Goal: Book appointment/travel/reservation

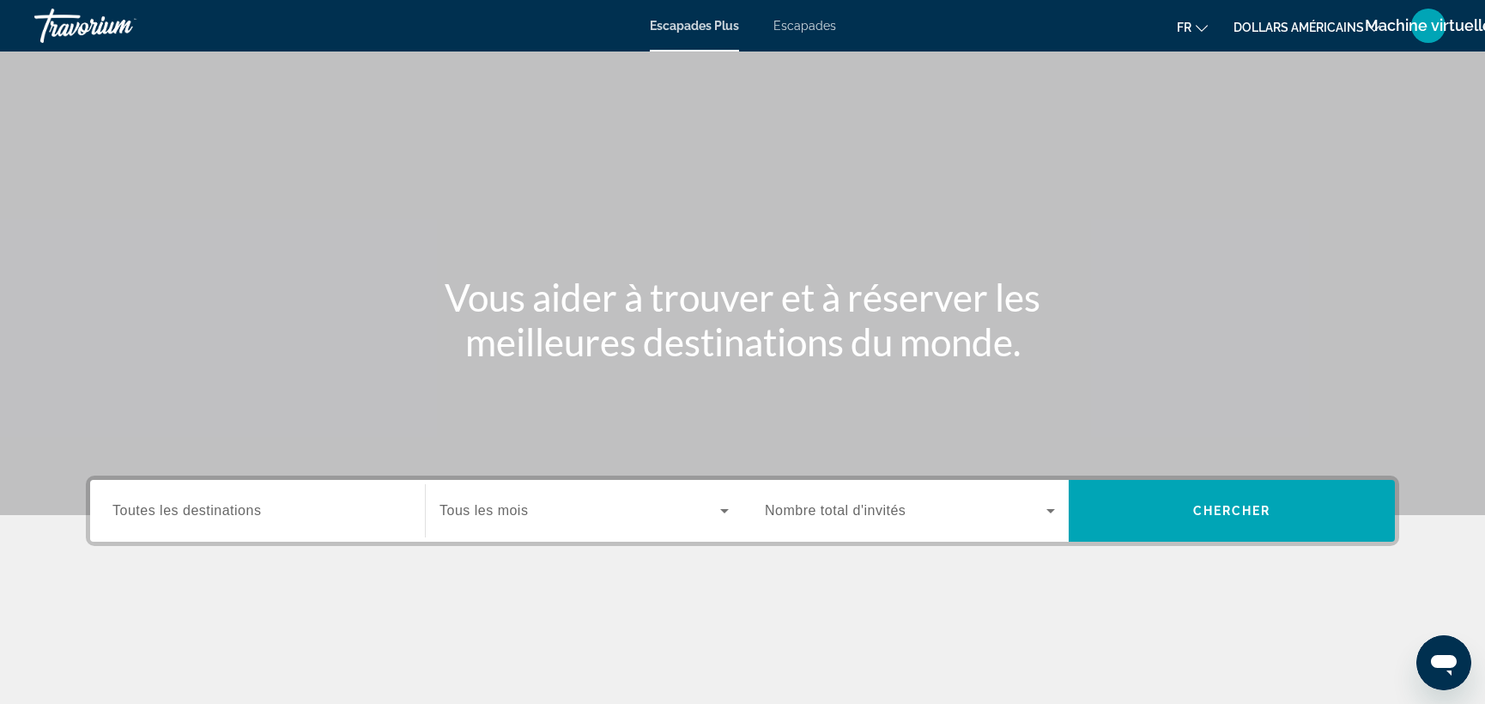
click at [797, 22] on font "Escapades" at bounding box center [805, 26] width 63 height 14
click at [721, 507] on icon "Search widget" at bounding box center [724, 511] width 21 height 21
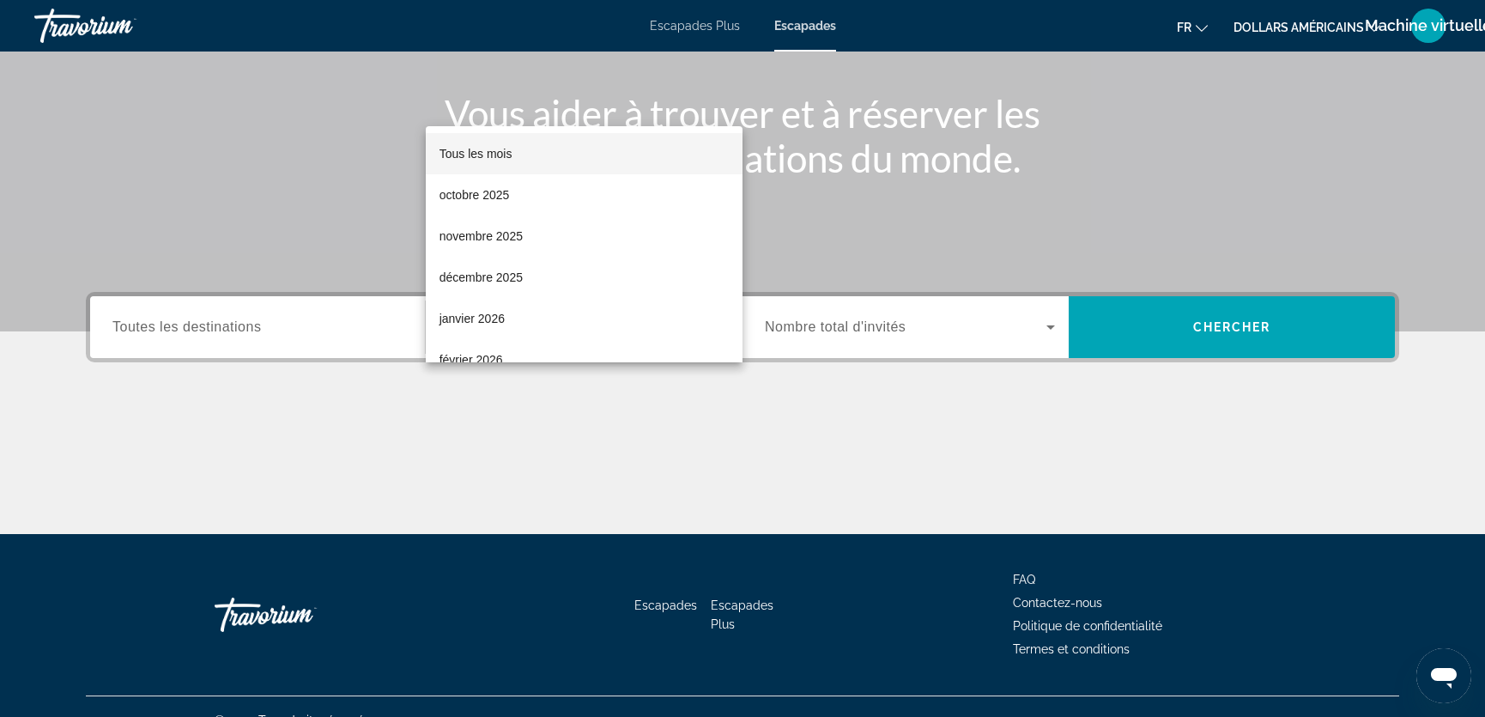
scroll to position [211, 0]
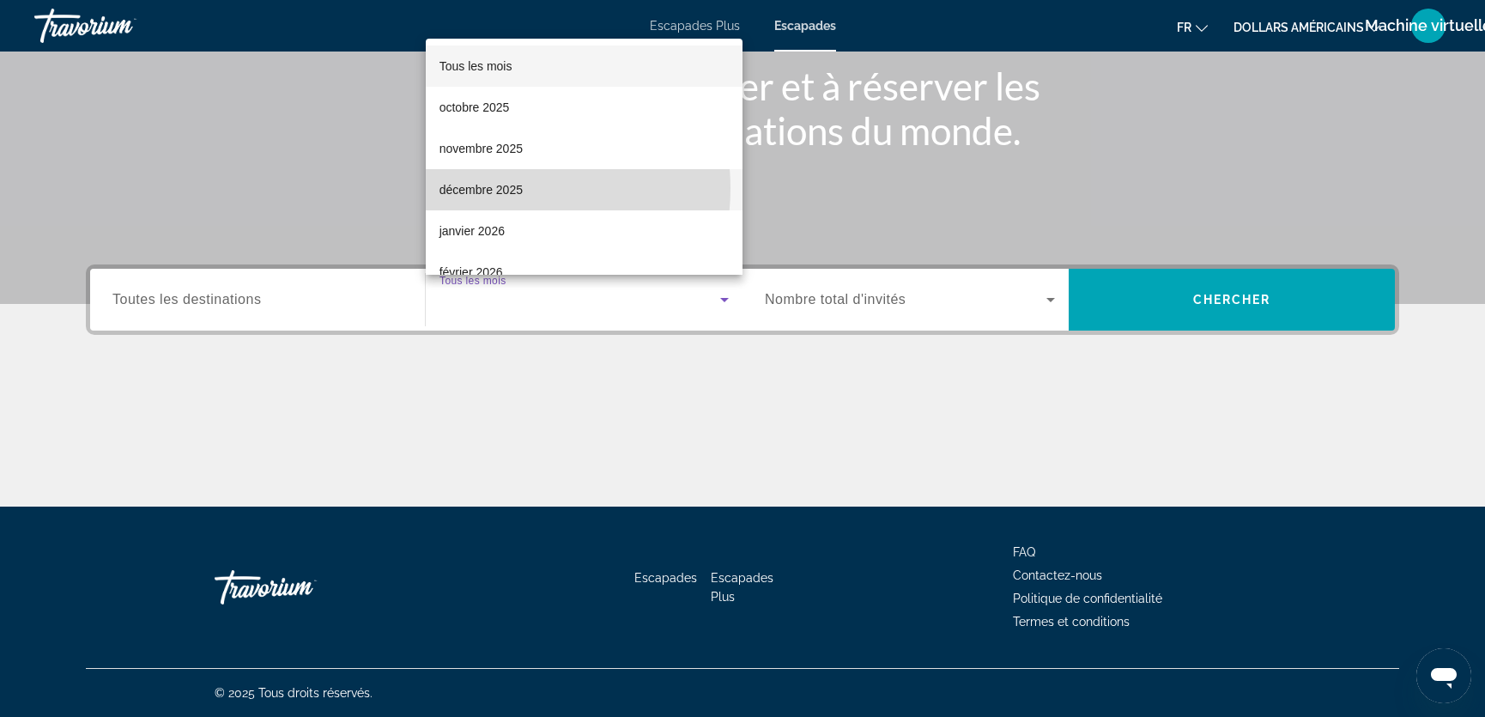
click at [495, 189] on font "décembre 2025" at bounding box center [481, 190] width 83 height 14
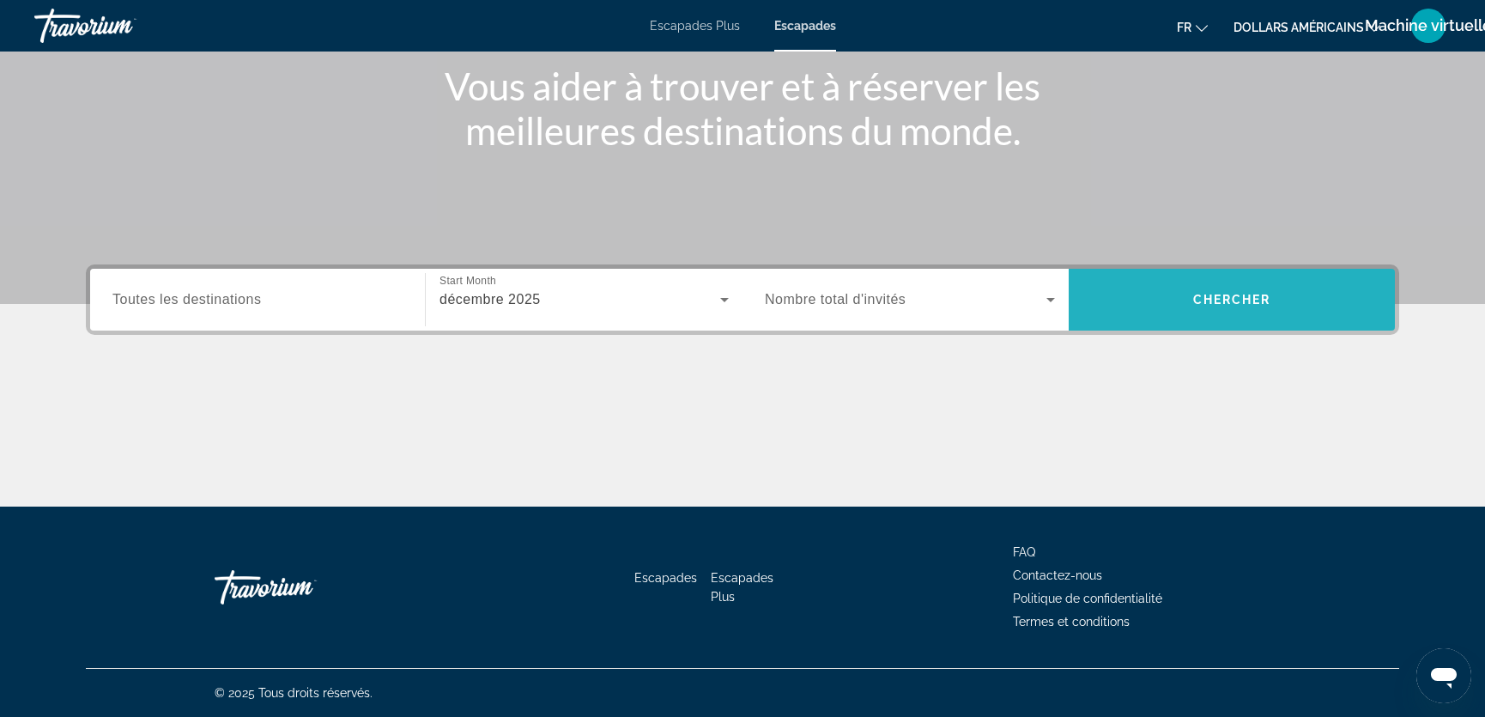
click at [1233, 297] on span "Chercher" at bounding box center [1232, 300] width 78 height 14
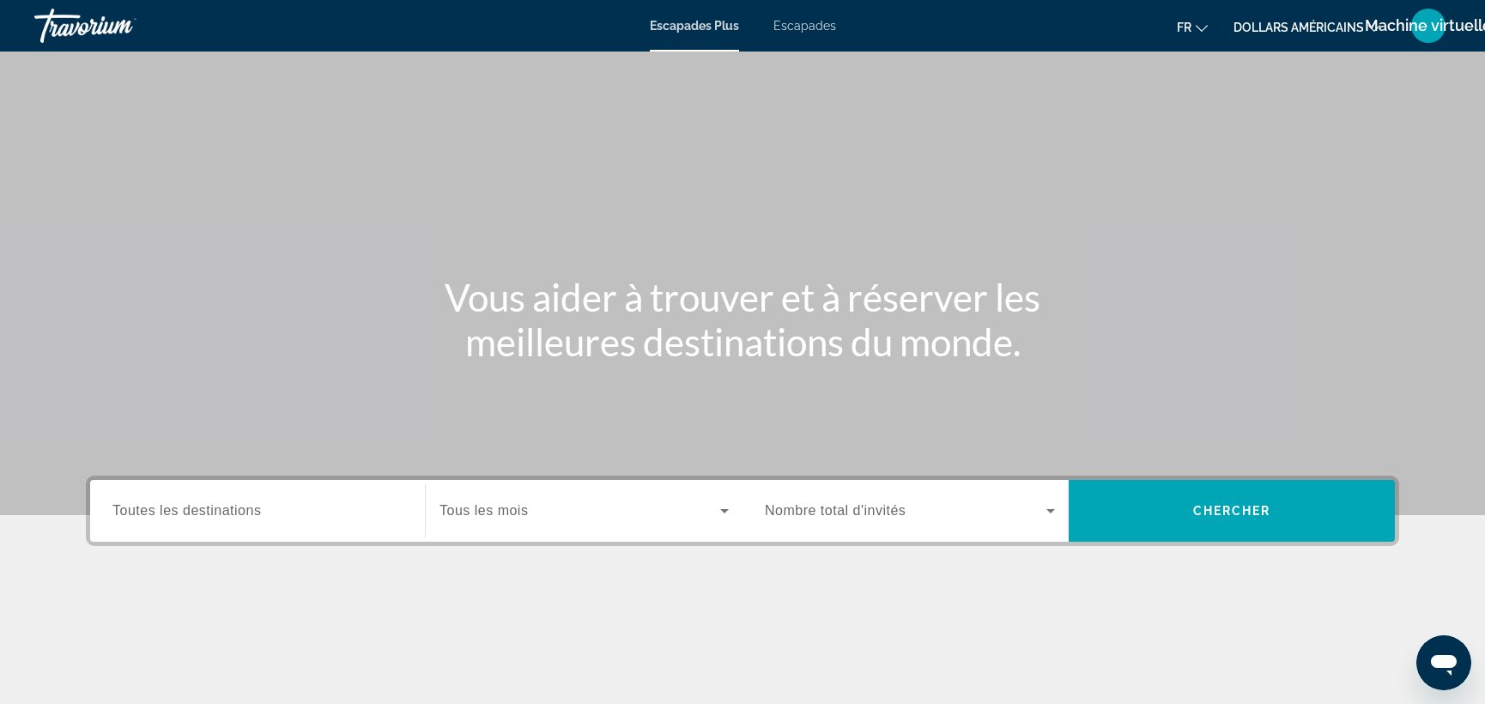
click at [808, 23] on font "Escapades" at bounding box center [805, 26] width 63 height 14
click at [203, 513] on span "Toutes les destinations" at bounding box center [186, 510] width 149 height 15
click at [203, 513] on input "Destination Toutes les destinations" at bounding box center [257, 511] width 290 height 21
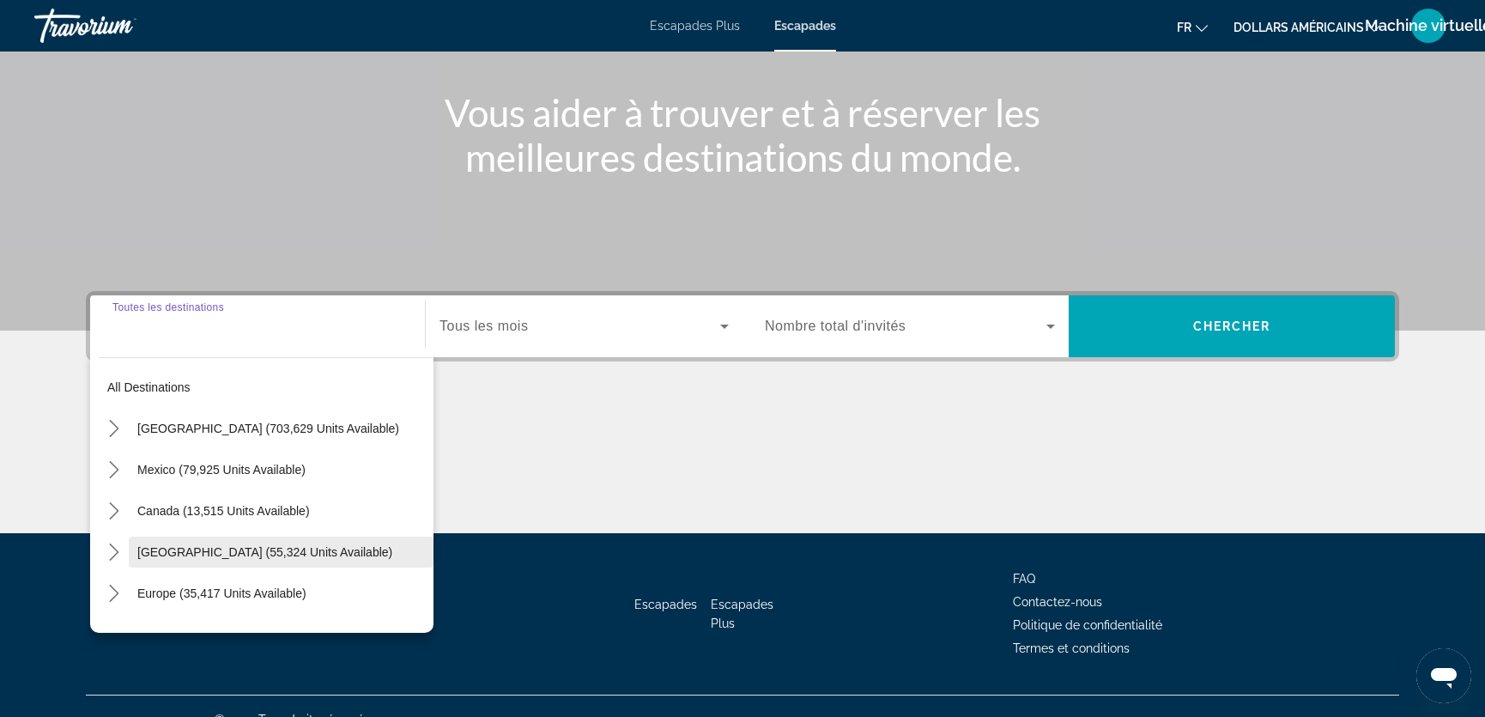
scroll to position [211, 0]
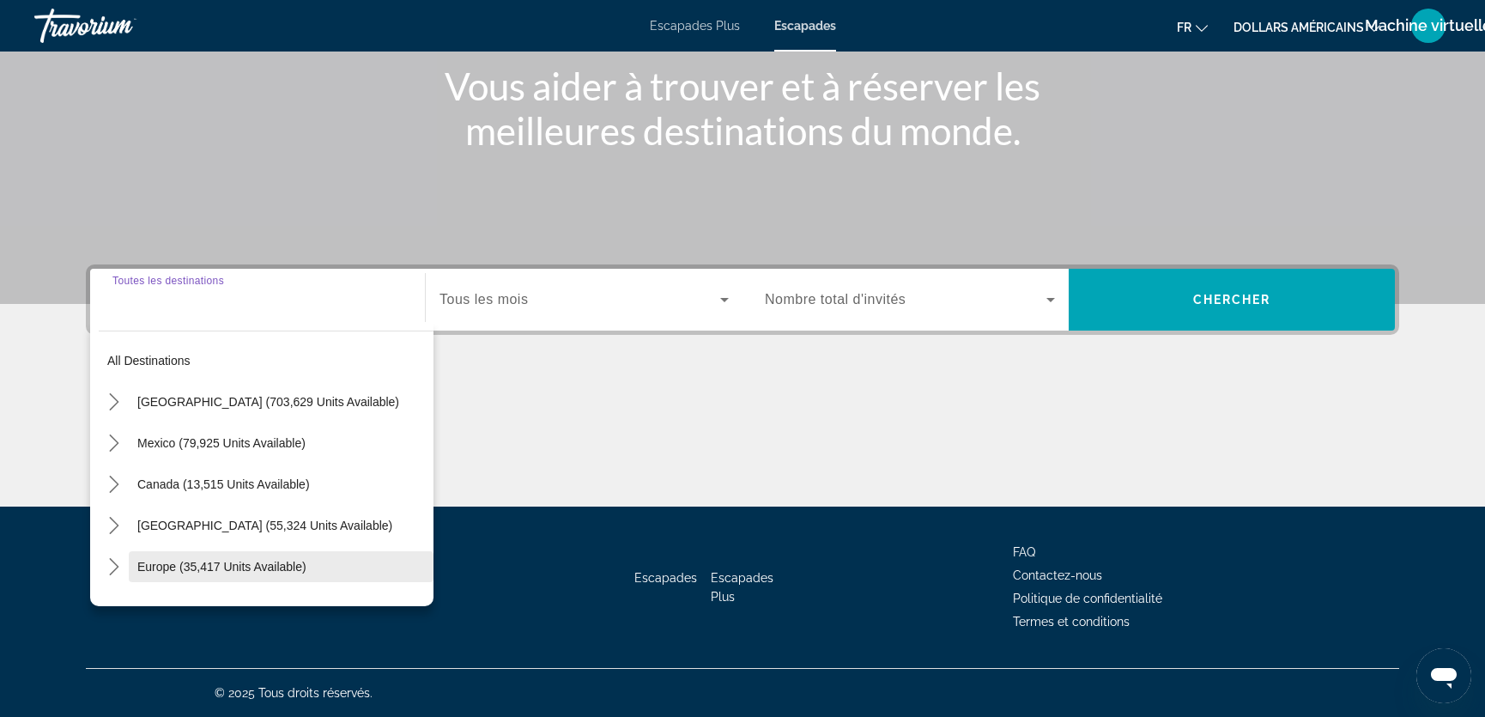
click at [146, 561] on span "Europe (35,417 units available)" at bounding box center [221, 567] width 169 height 14
type input "**********"
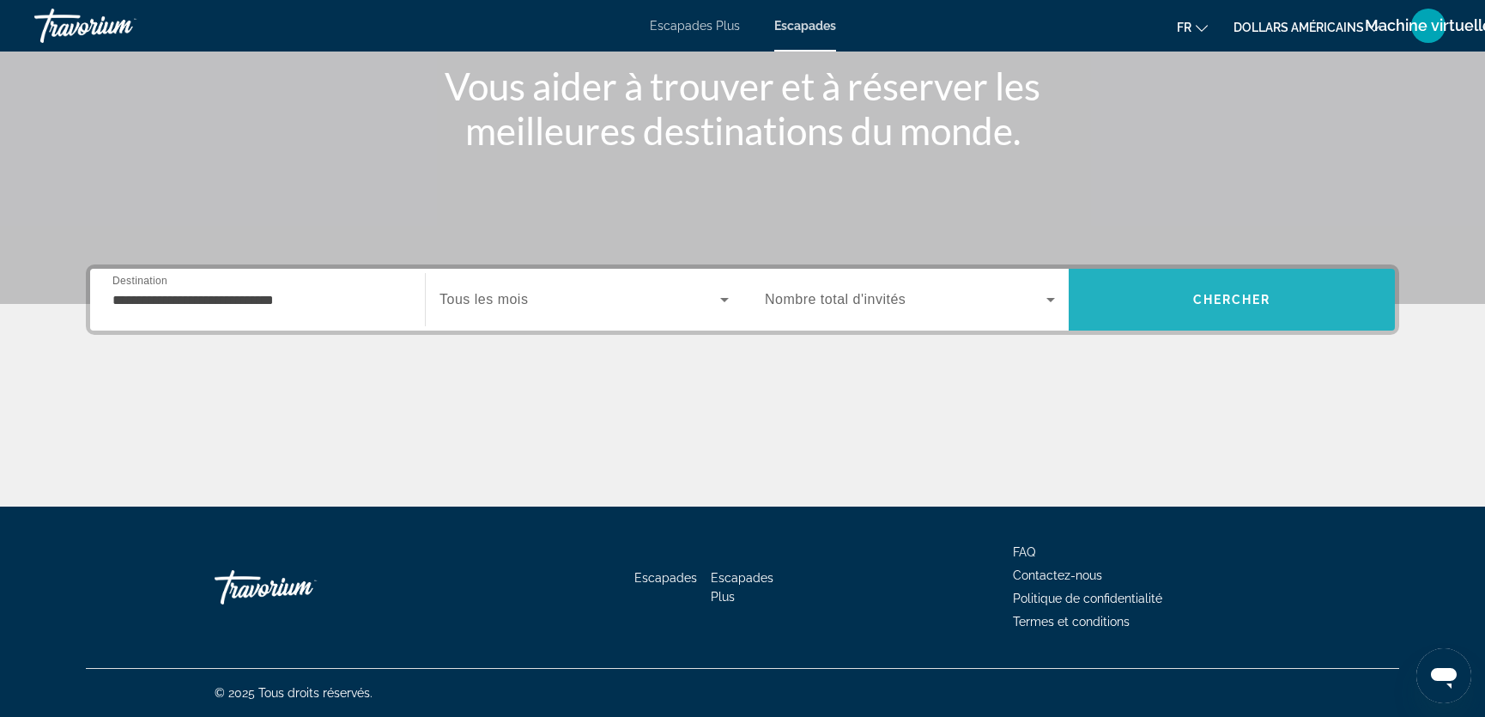
click at [1241, 294] on span "Chercher" at bounding box center [1232, 300] width 78 height 14
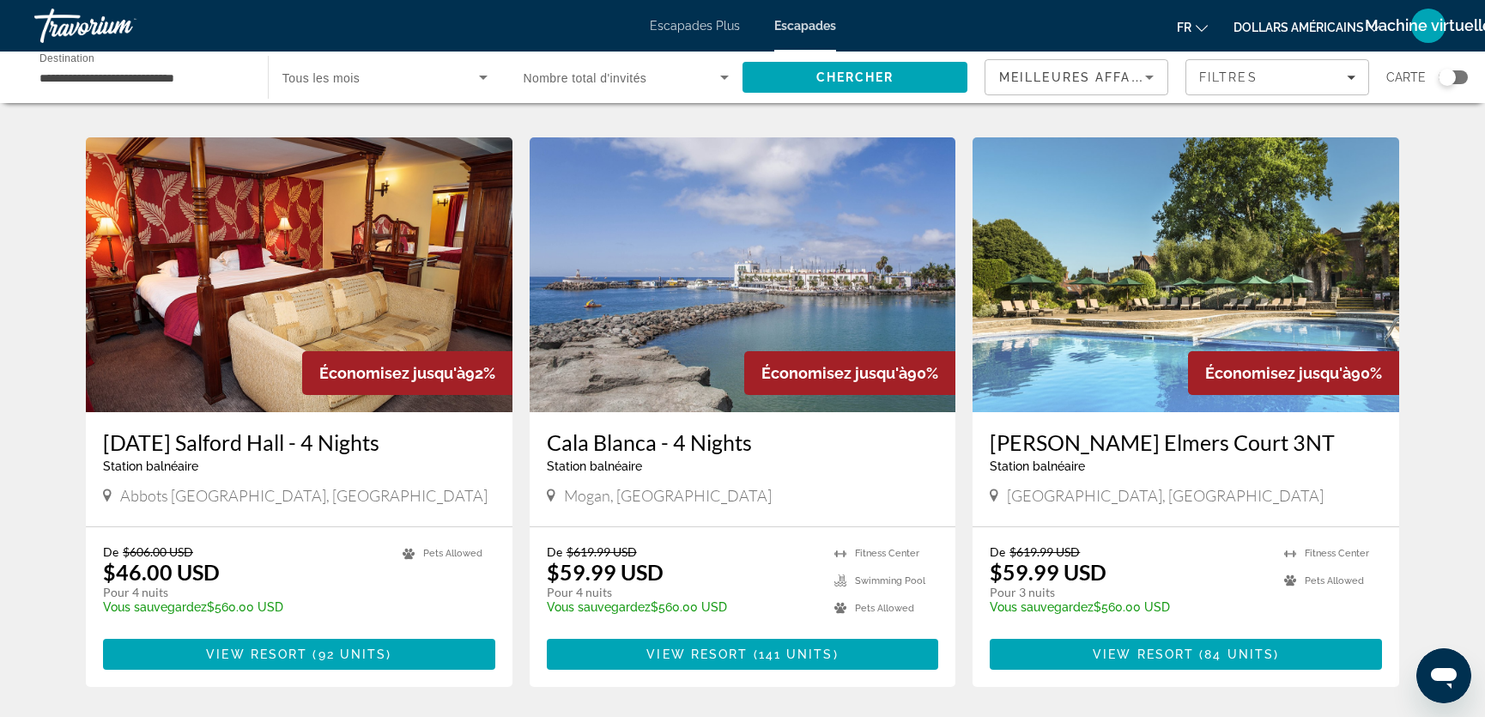
scroll to position [624, 0]
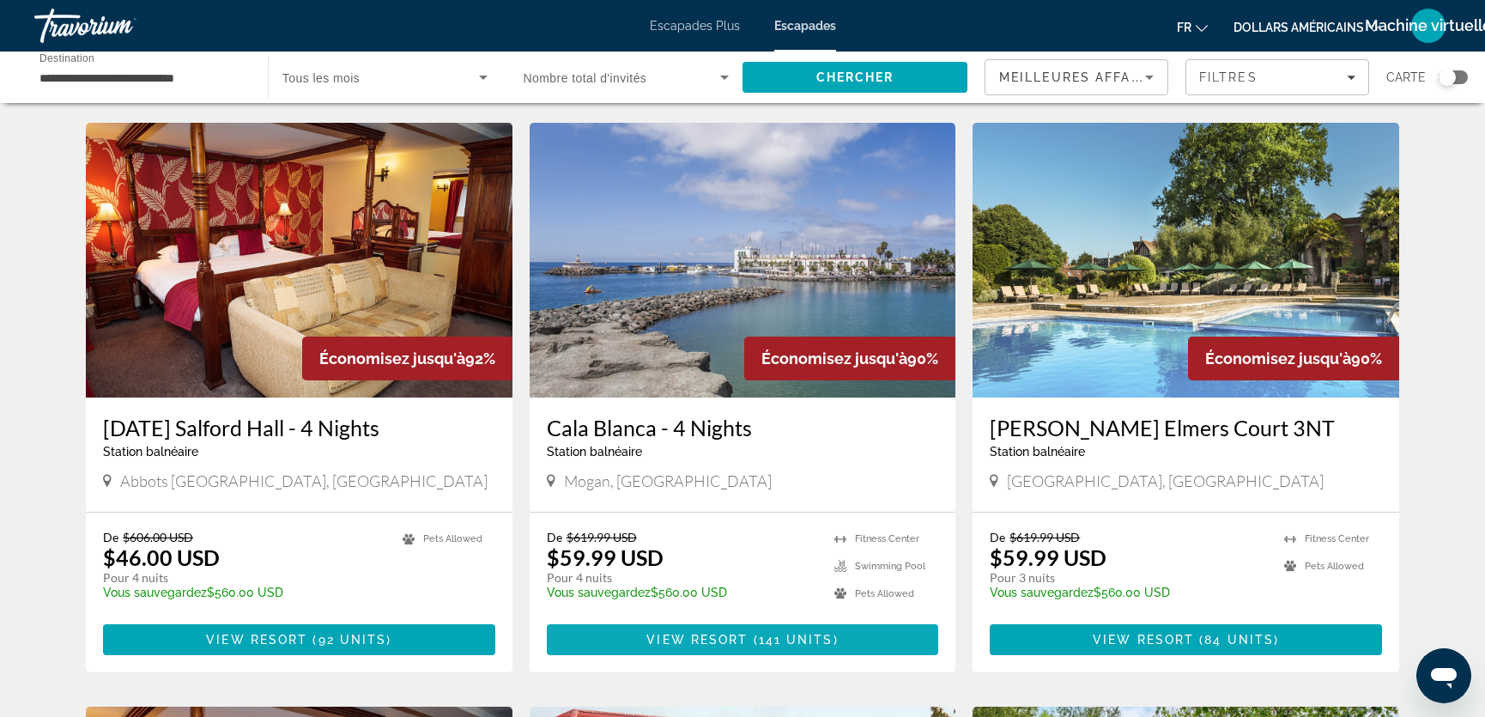
click at [731, 635] on span "View Resort" at bounding box center [696, 640] width 101 height 14
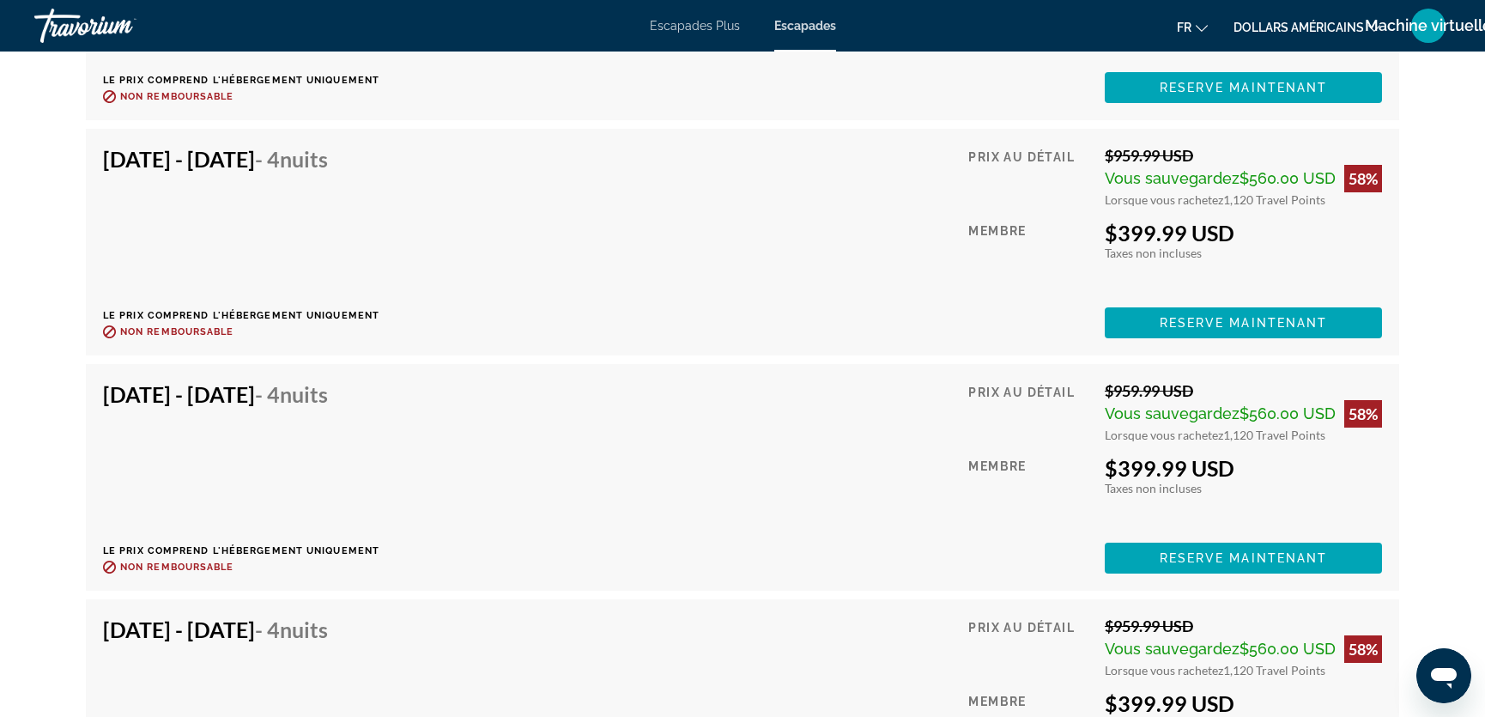
scroll to position [14560, 0]
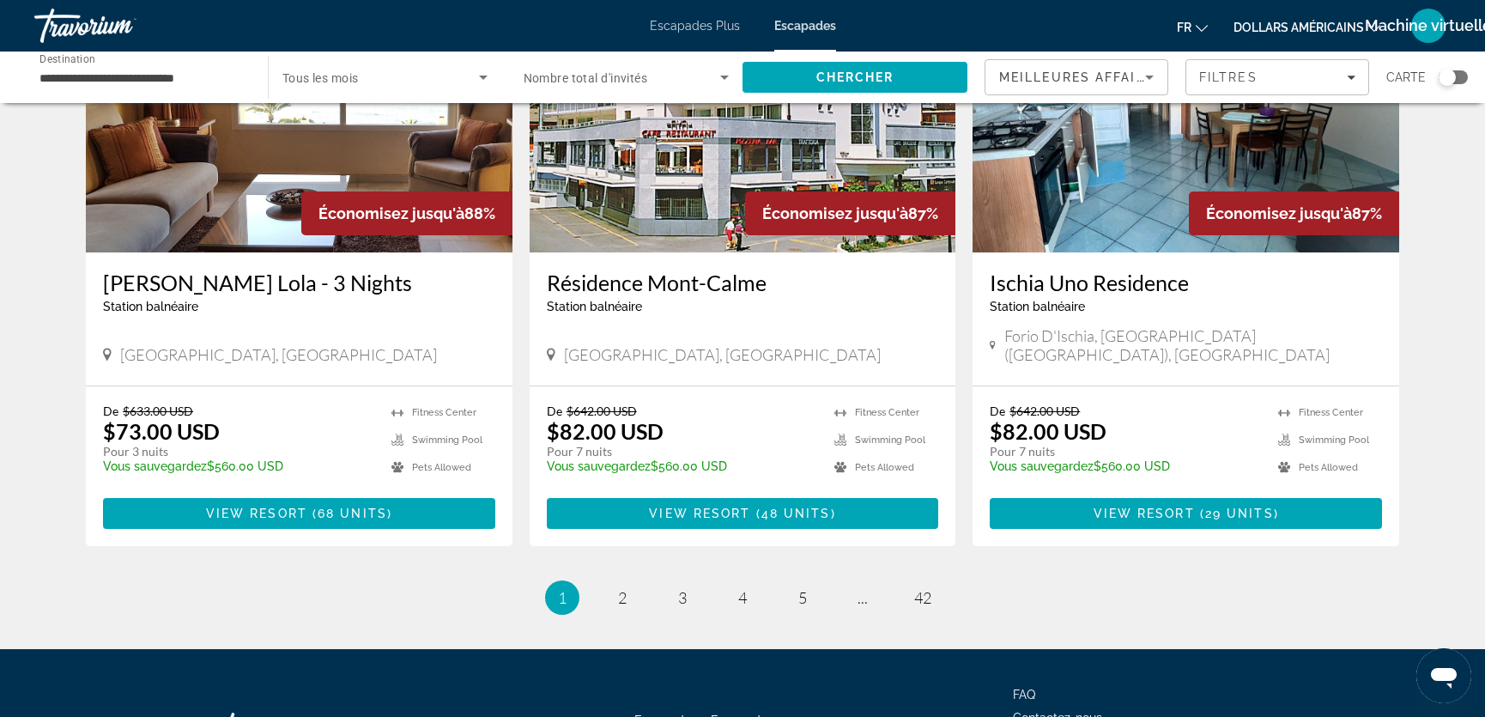
scroll to position [2029, 0]
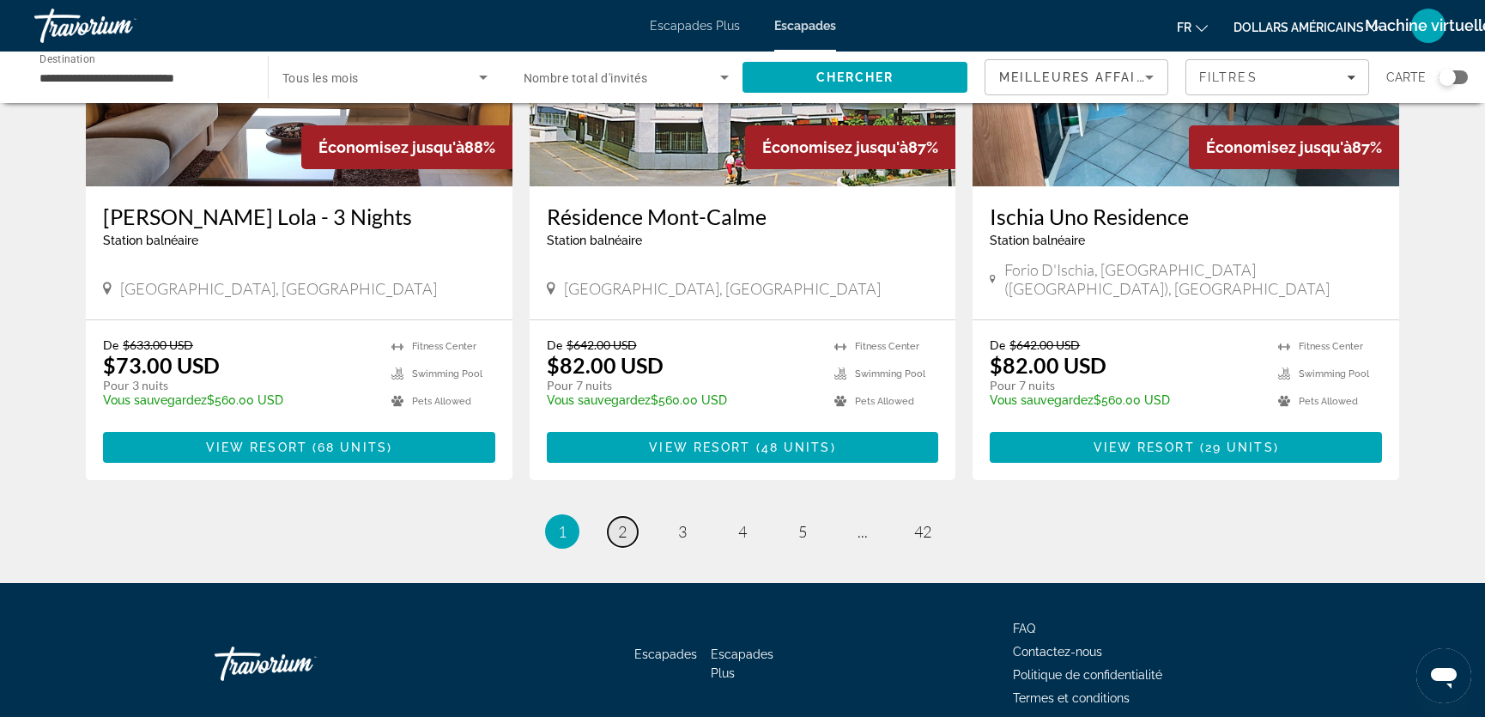
click at [623, 522] on span "2" at bounding box center [622, 531] width 9 height 19
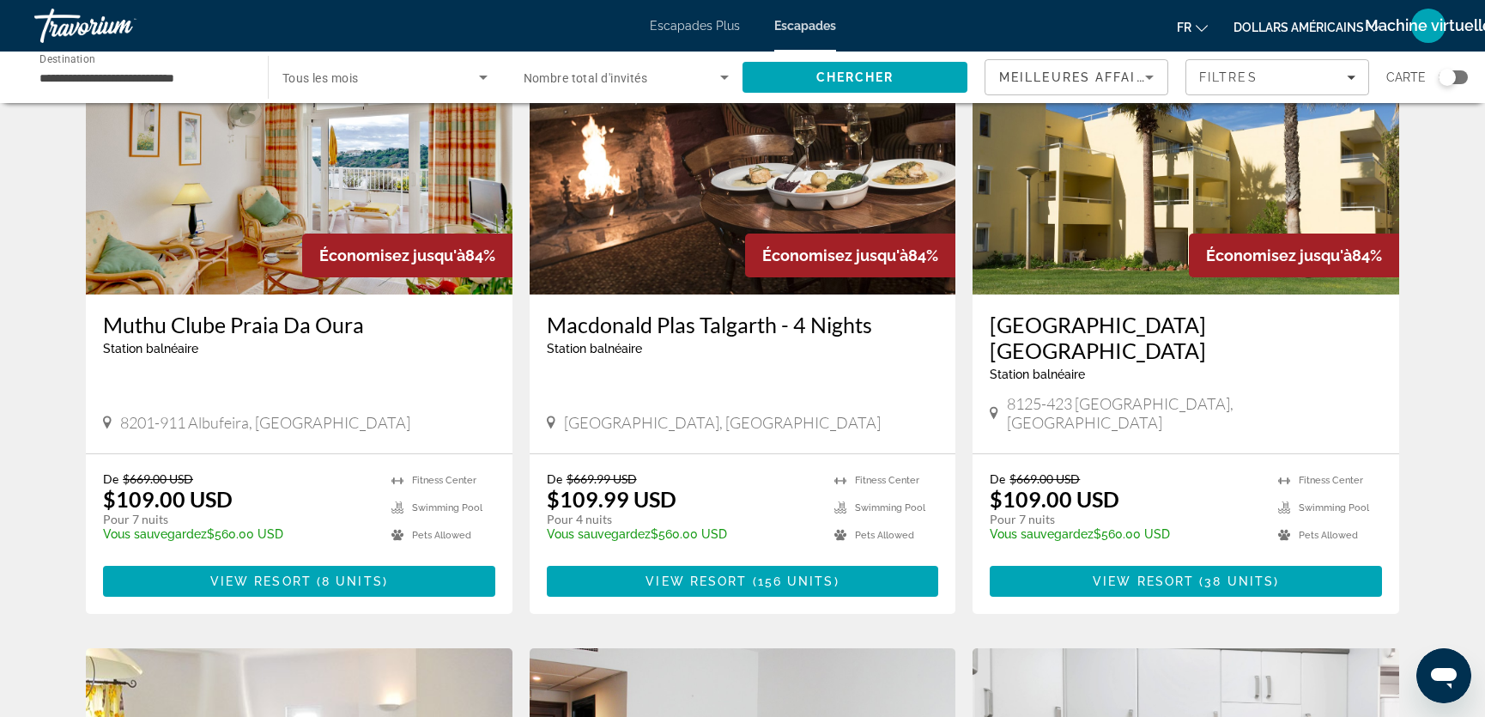
scroll to position [676, 0]
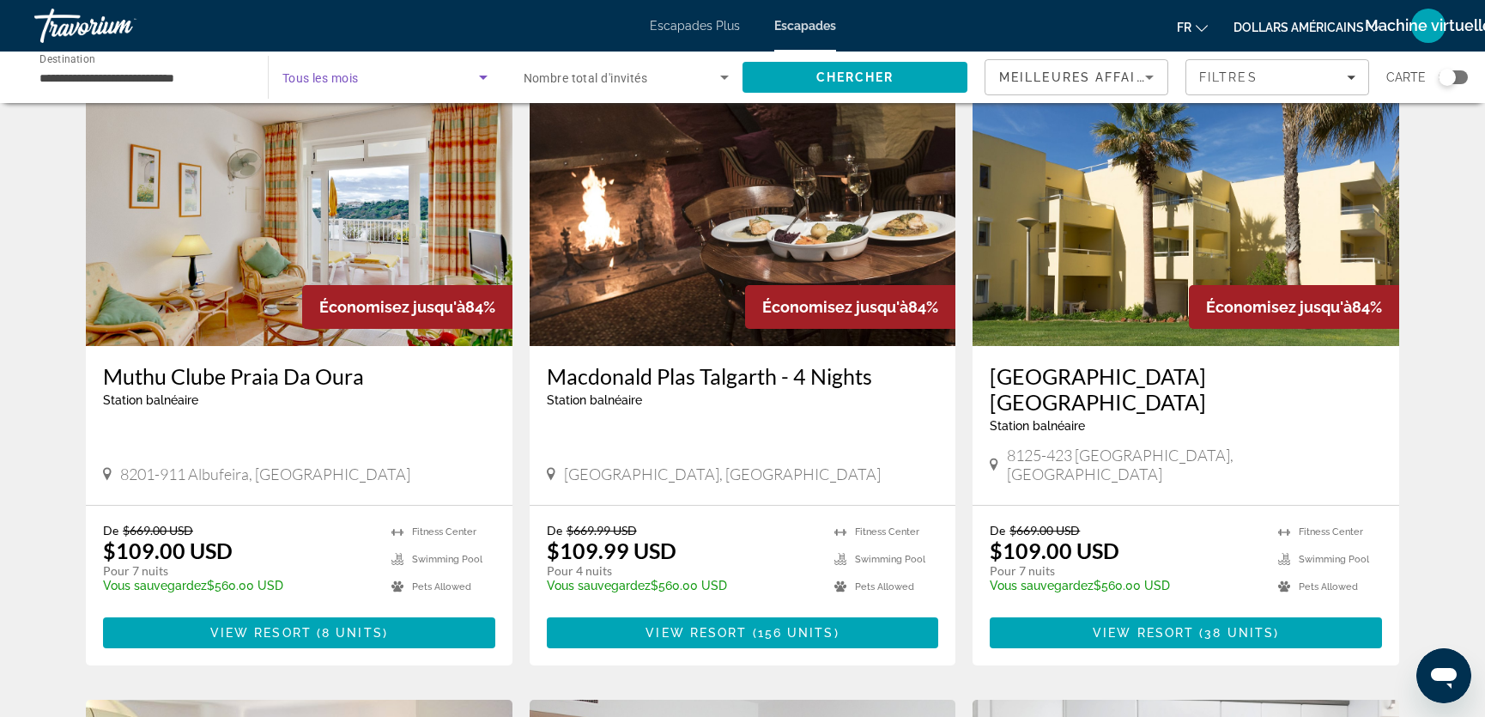
click at [483, 77] on icon "Search widget" at bounding box center [483, 78] width 9 height 4
